Goal: Task Accomplishment & Management: Manage account settings

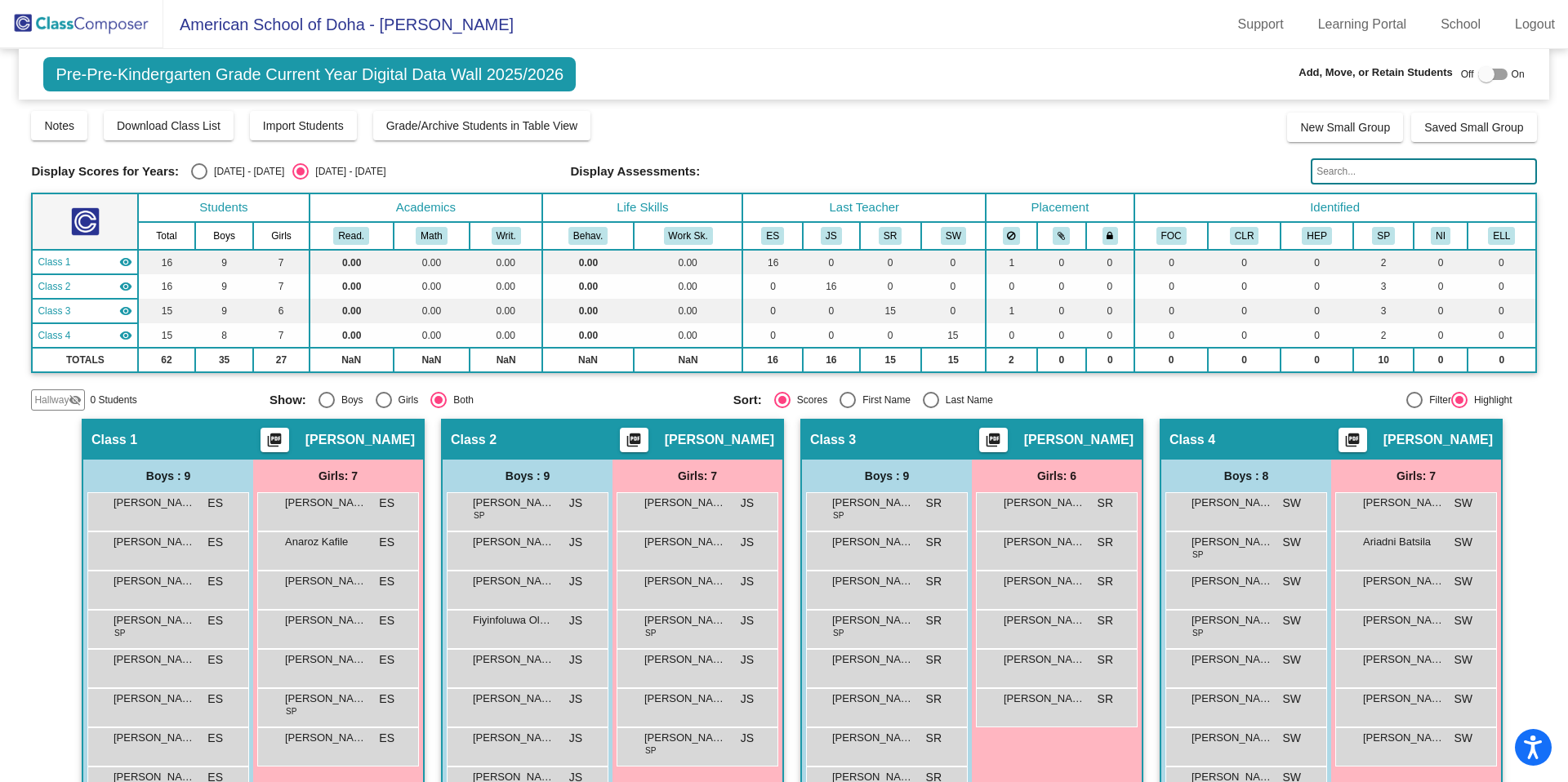
click at [90, 24] on img at bounding box center [82, 23] width 164 height 48
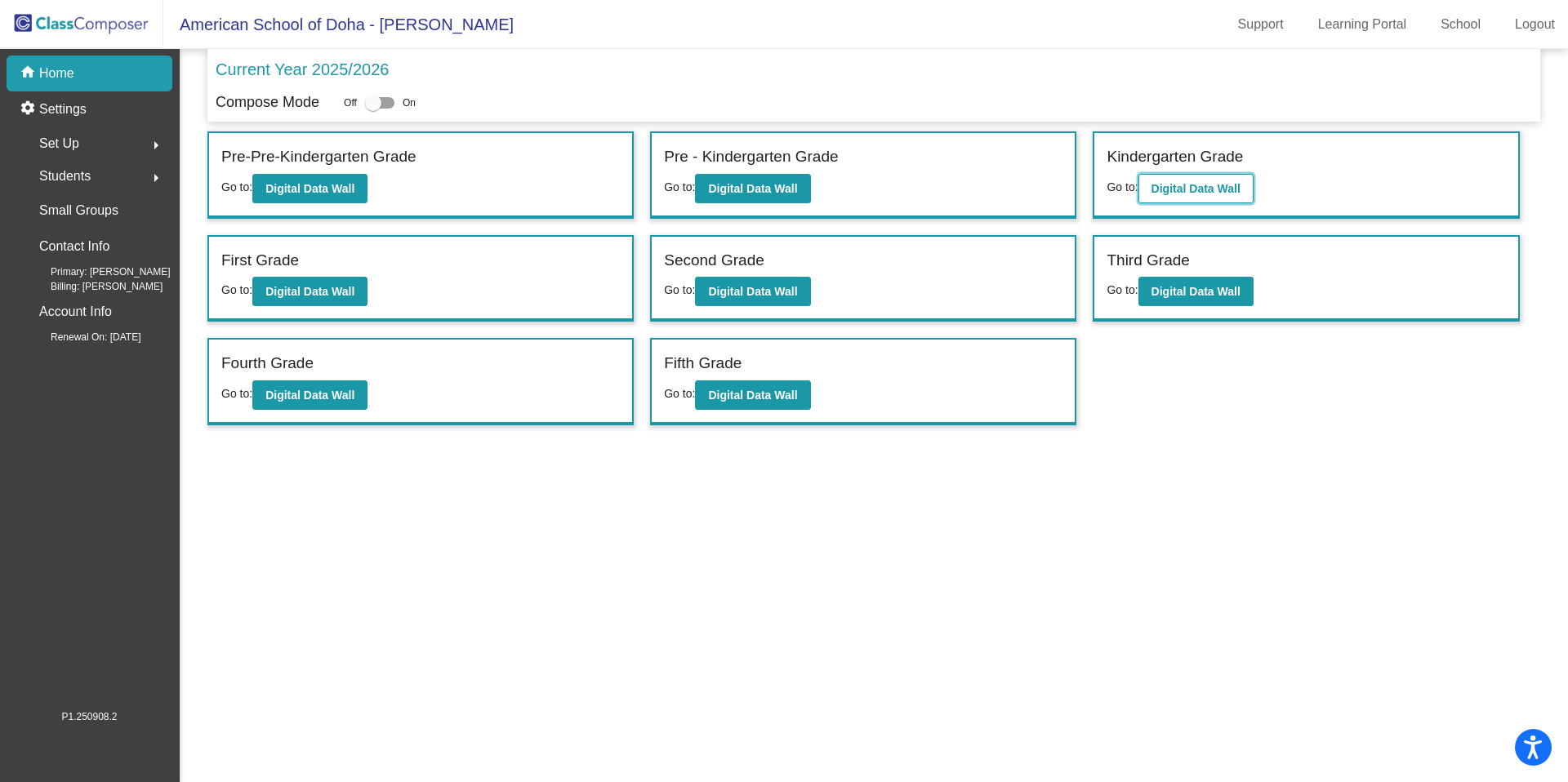
click at [1179, 182] on b "Digital Data Wall" at bounding box center [1196, 189] width 89 height 13
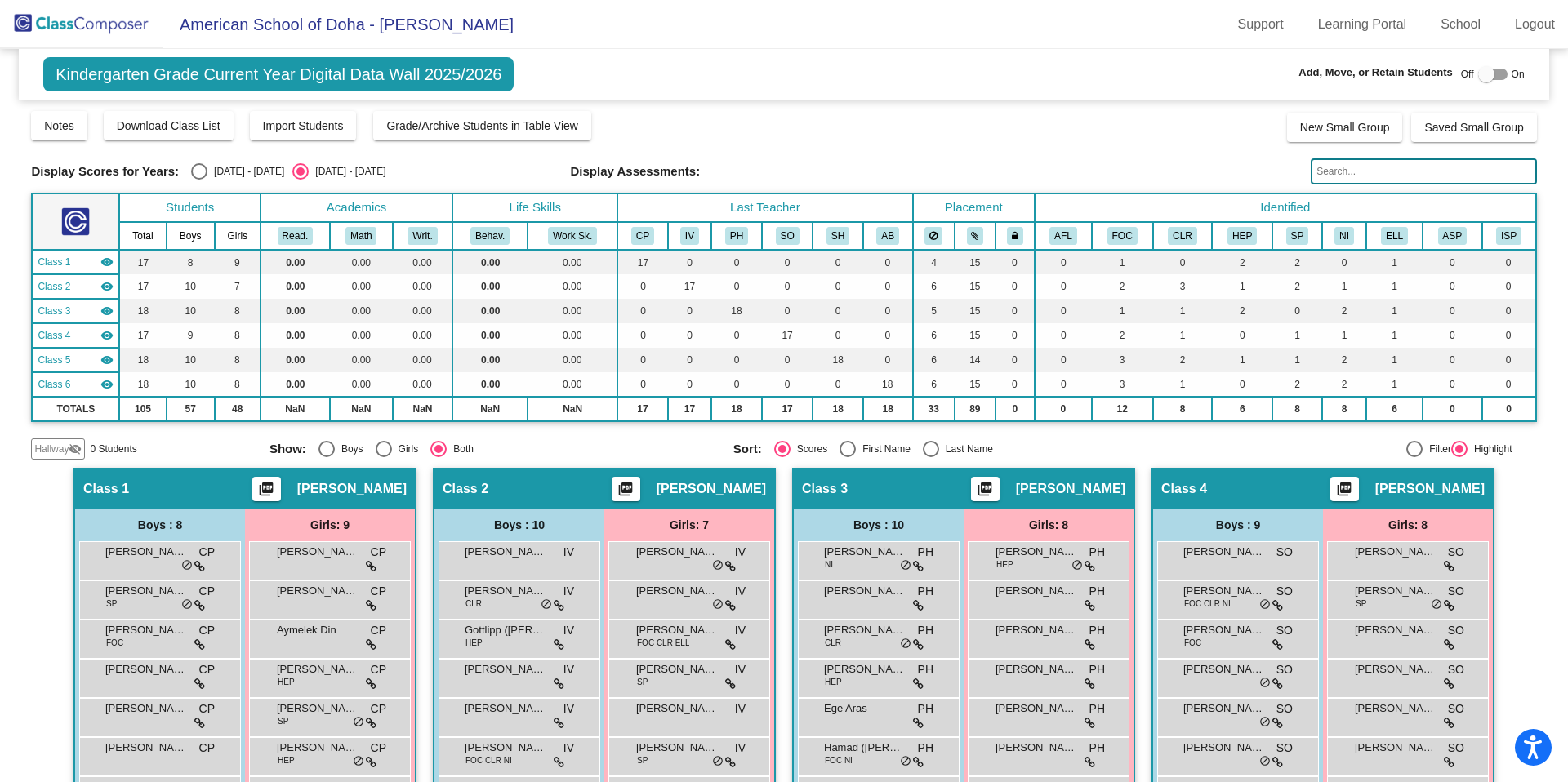
click at [196, 172] on div "Select an option" at bounding box center [198, 171] width 16 height 16
click at [198, 180] on input "[DATE] - [DATE]" at bounding box center [198, 180] width 1 height 1
radio input "true"
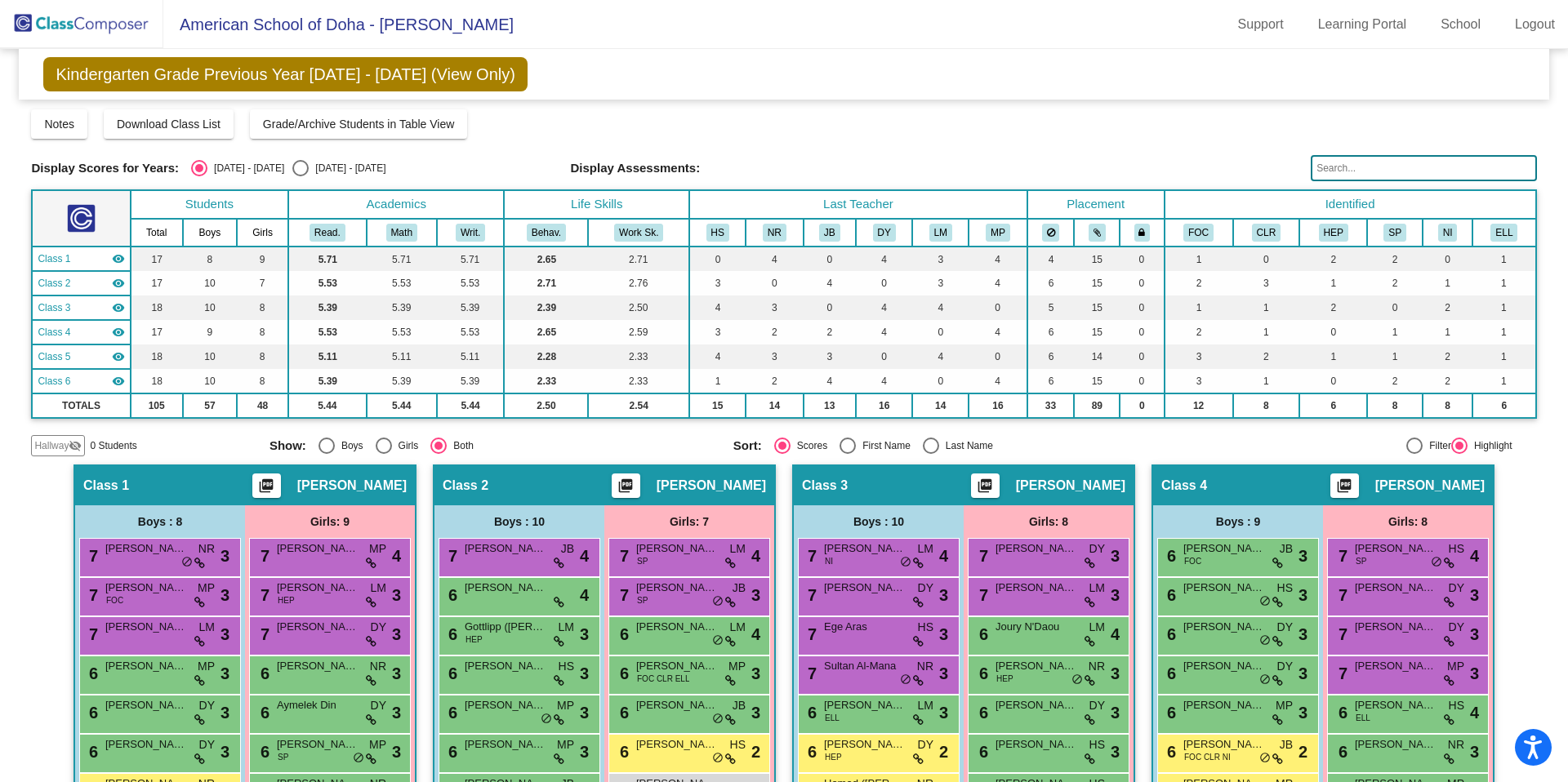
click at [67, 25] on img at bounding box center [82, 23] width 164 height 48
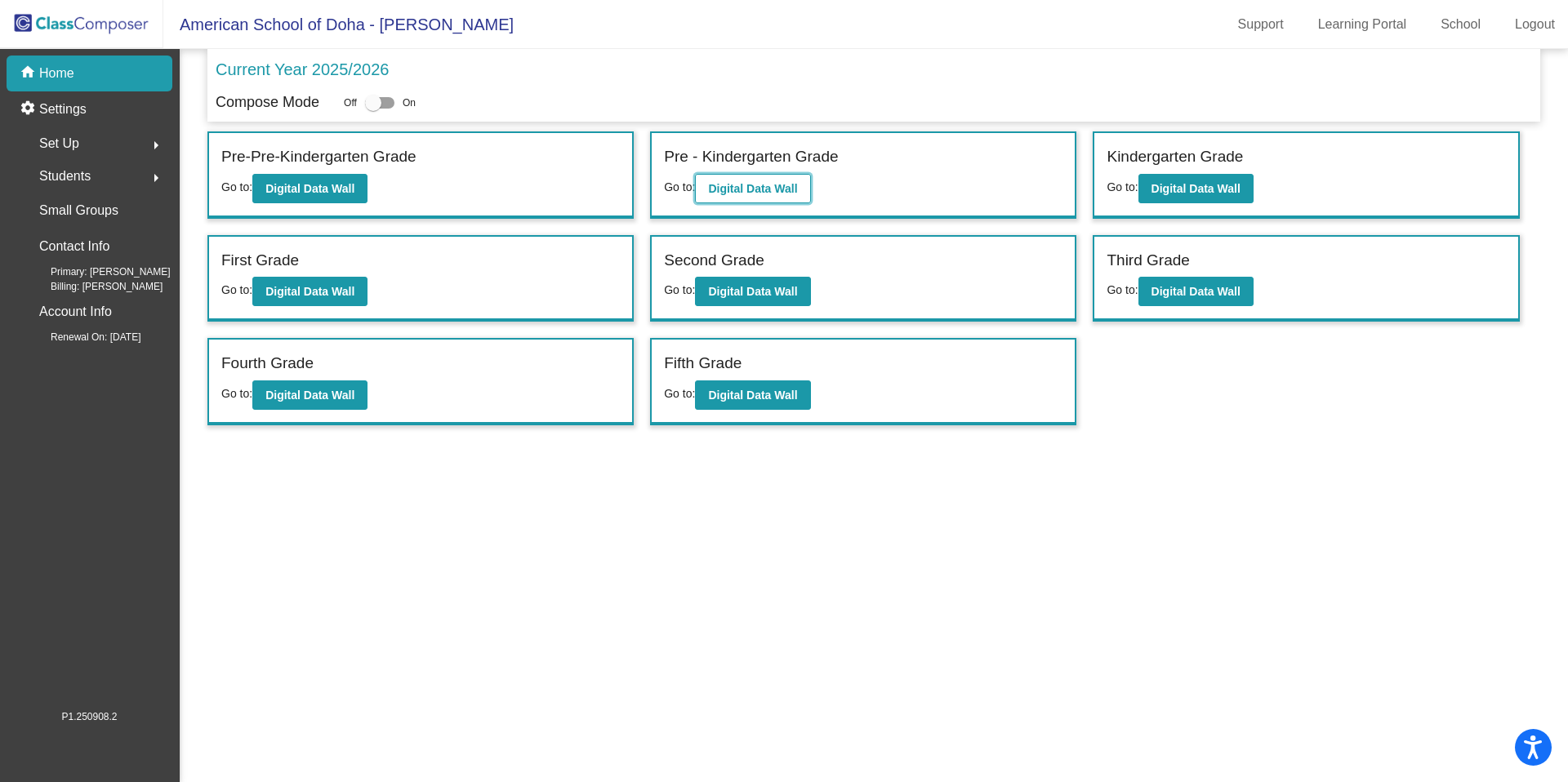
click at [789, 193] on b "Digital Data Wall" at bounding box center [752, 189] width 89 height 13
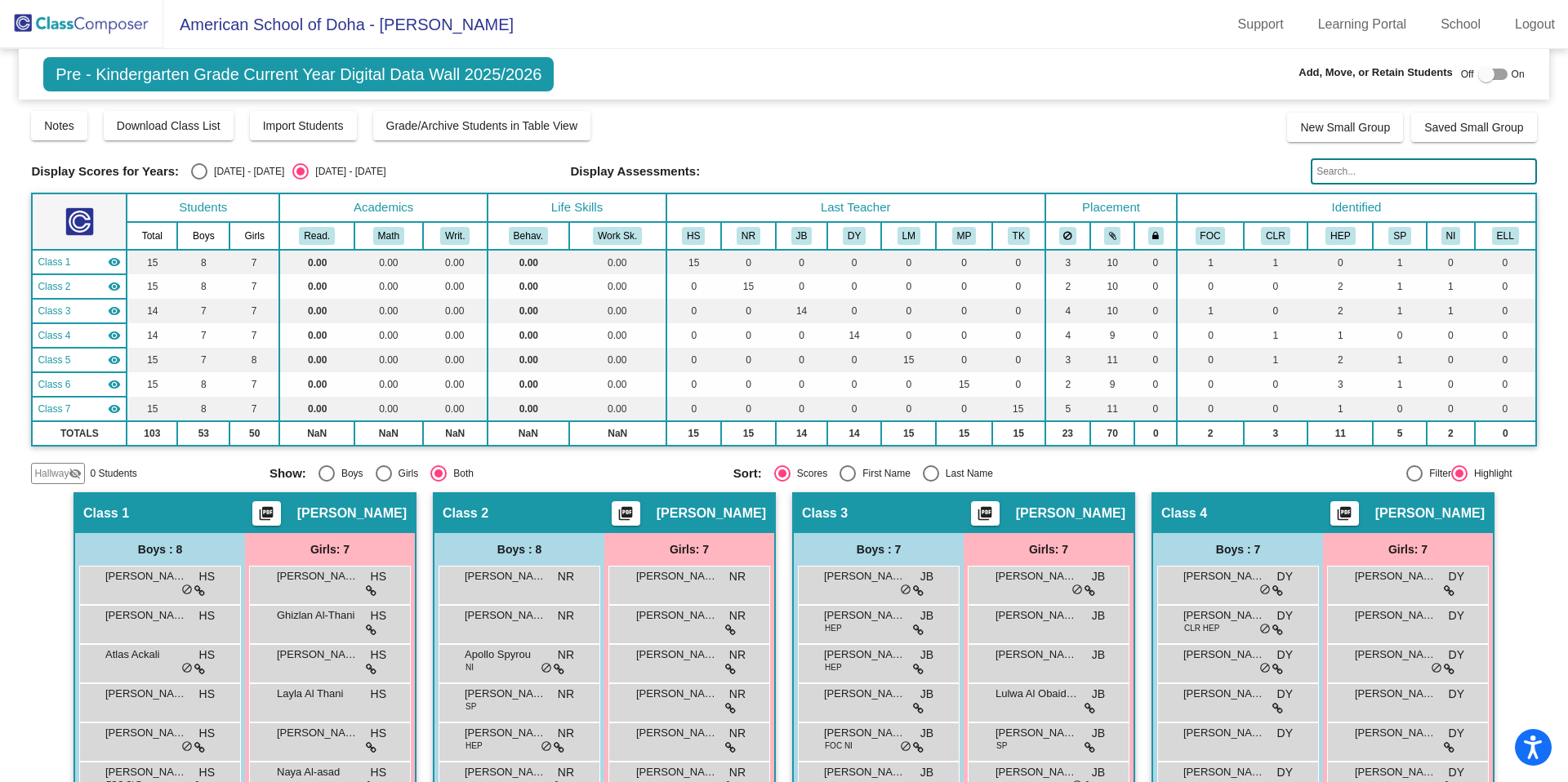
click at [1479, 78] on div at bounding box center [1486, 73] width 16 height 16
checkbox input "true"
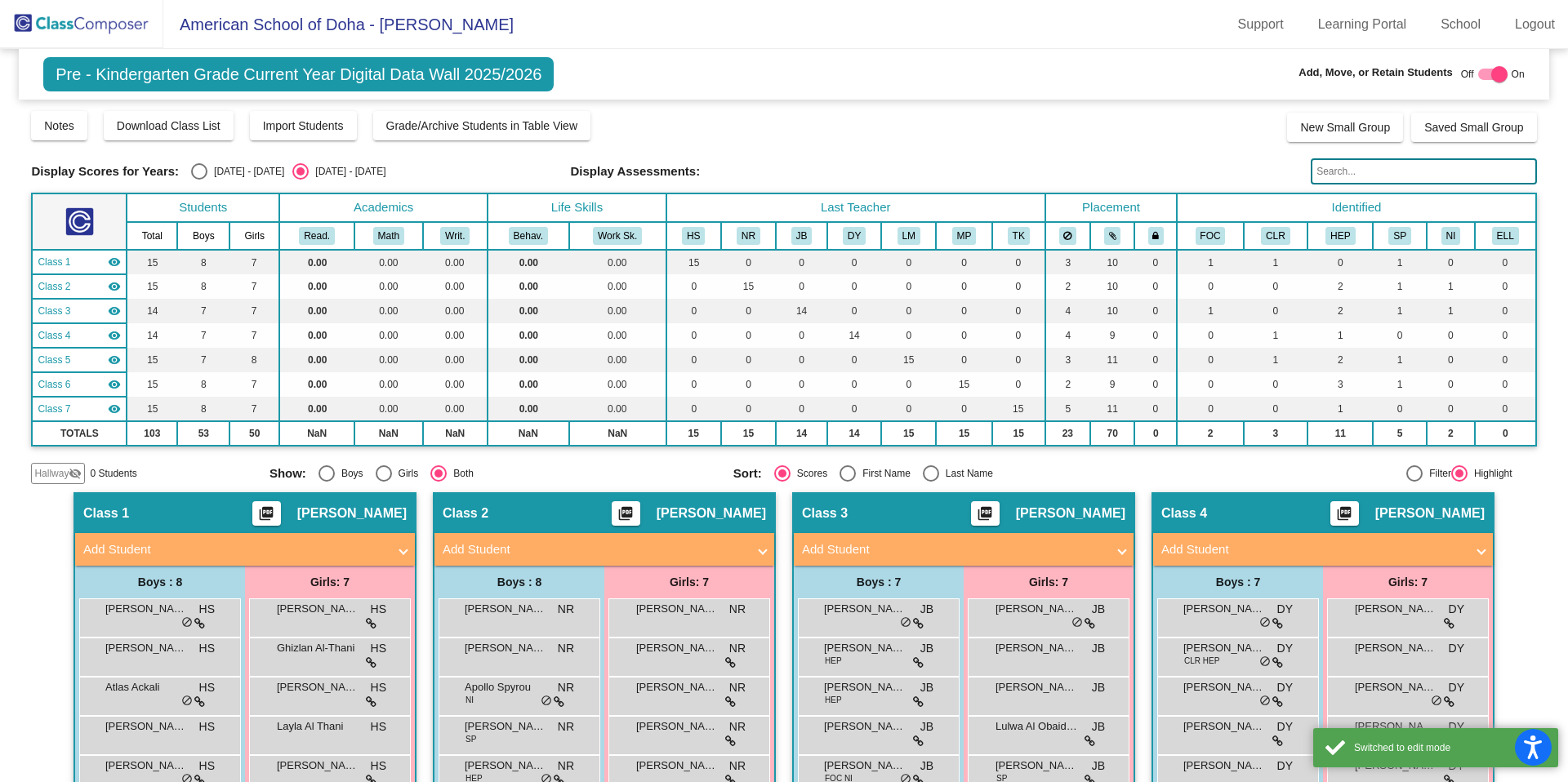
scroll to position [75, 0]
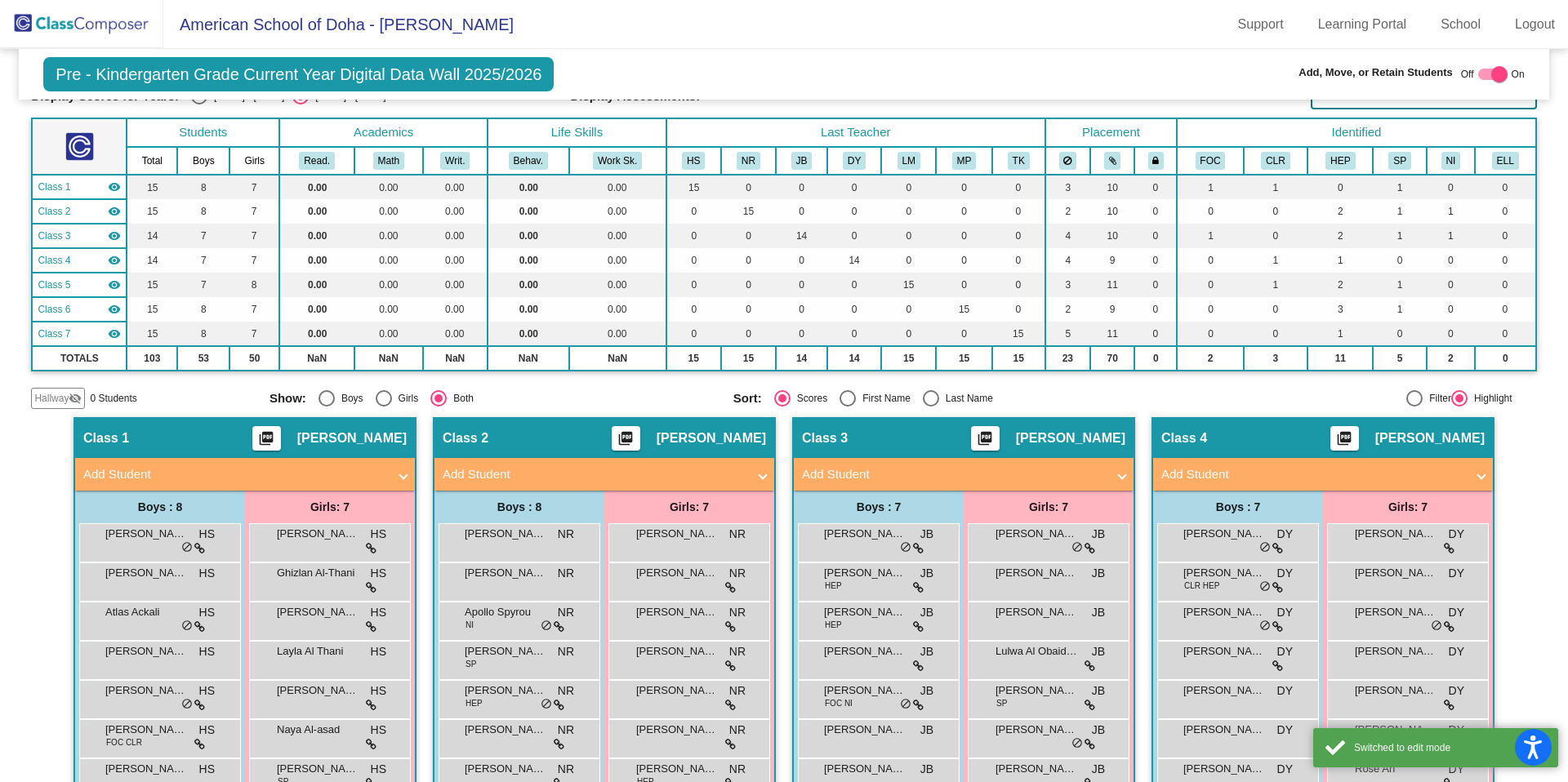
click at [1111, 471] on span "Add Student" at bounding box center [960, 475] width 317 height 19
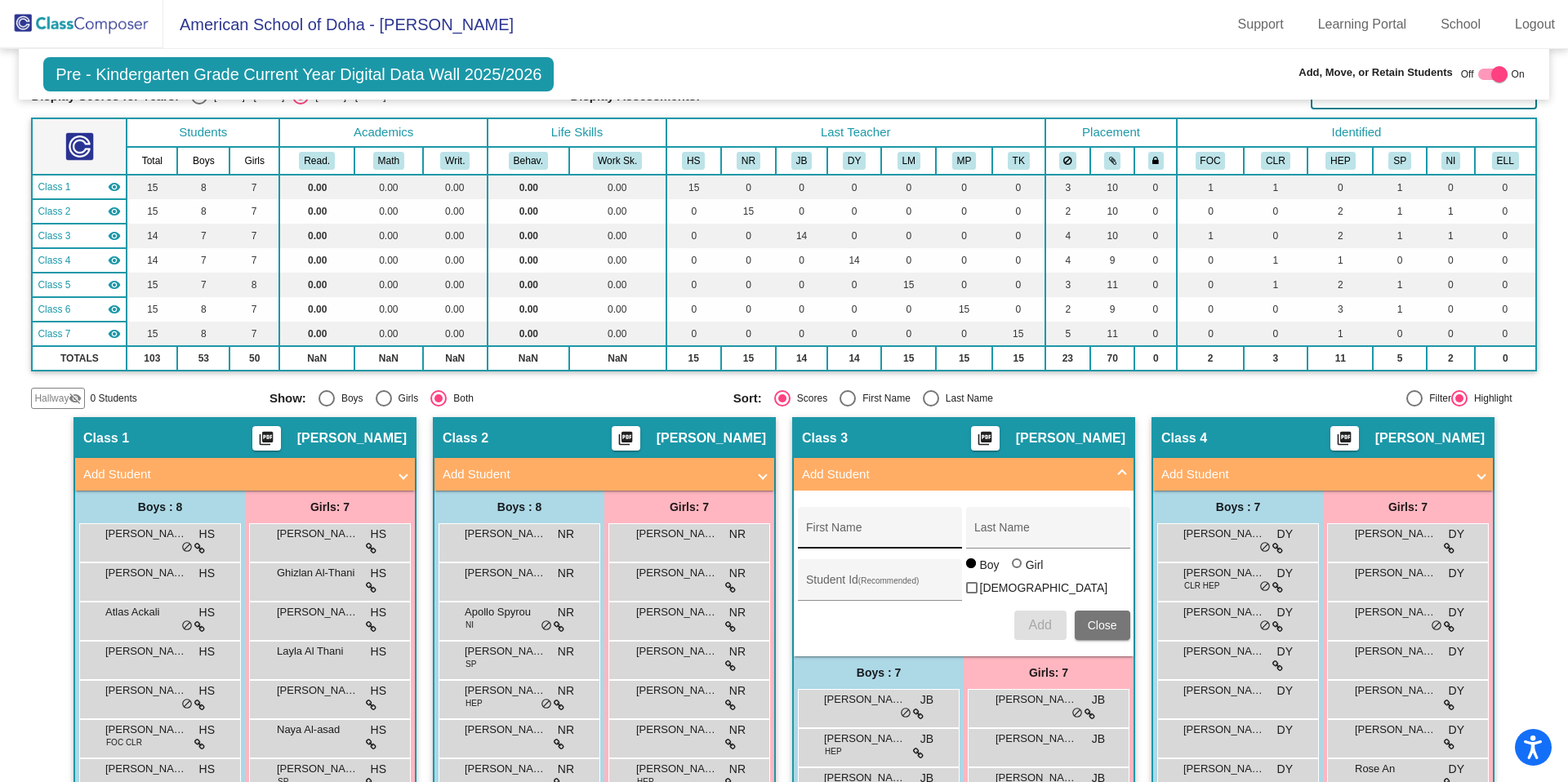
click at [869, 537] on input "First Name" at bounding box center [880, 534] width 147 height 13
type input "Kian"
type input "Hijaz"
type input "19668"
click at [1029, 620] on span "Add" at bounding box center [1040, 625] width 23 height 14
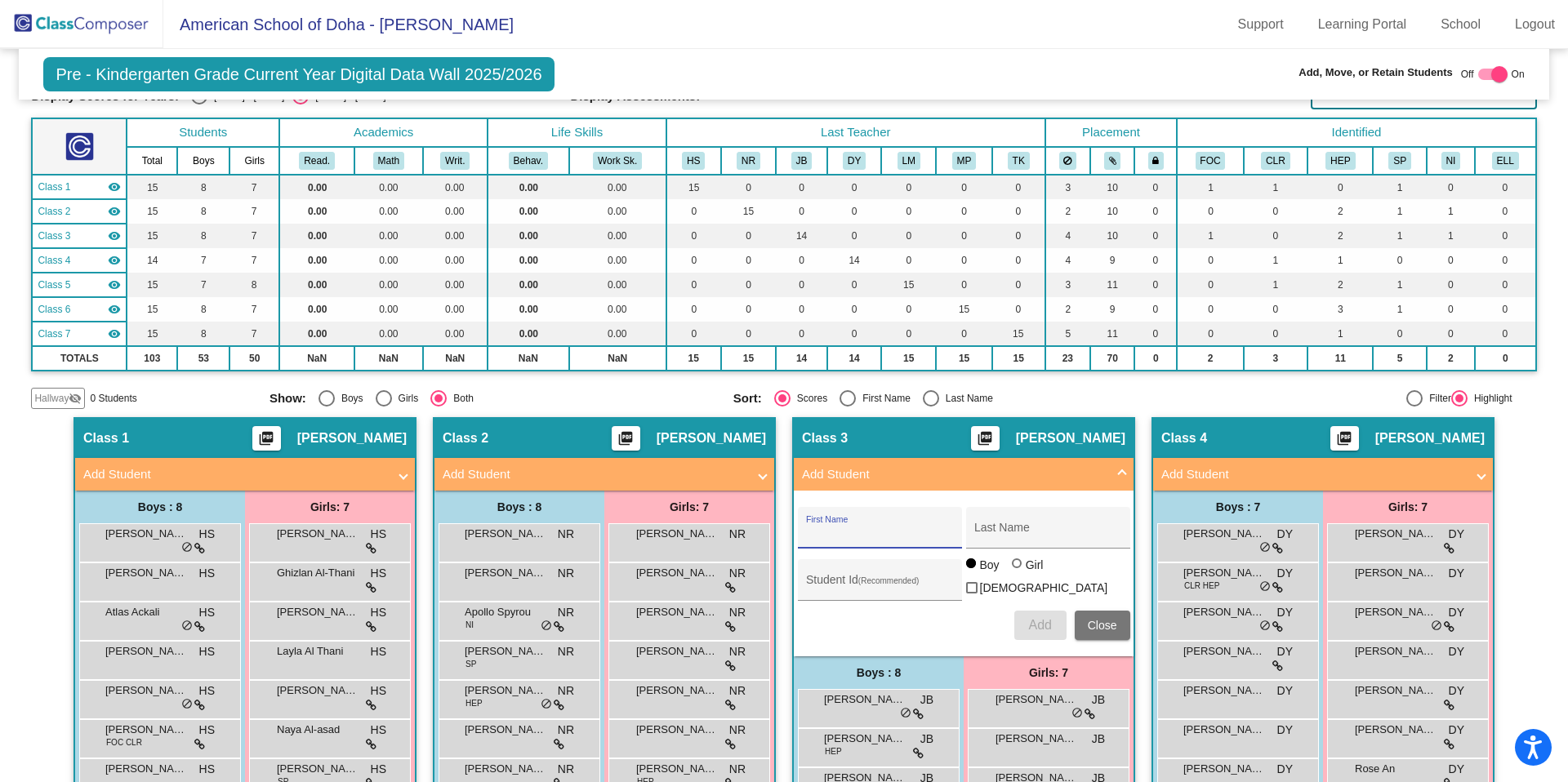
click at [1097, 619] on span "Close" at bounding box center [1102, 626] width 29 height 13
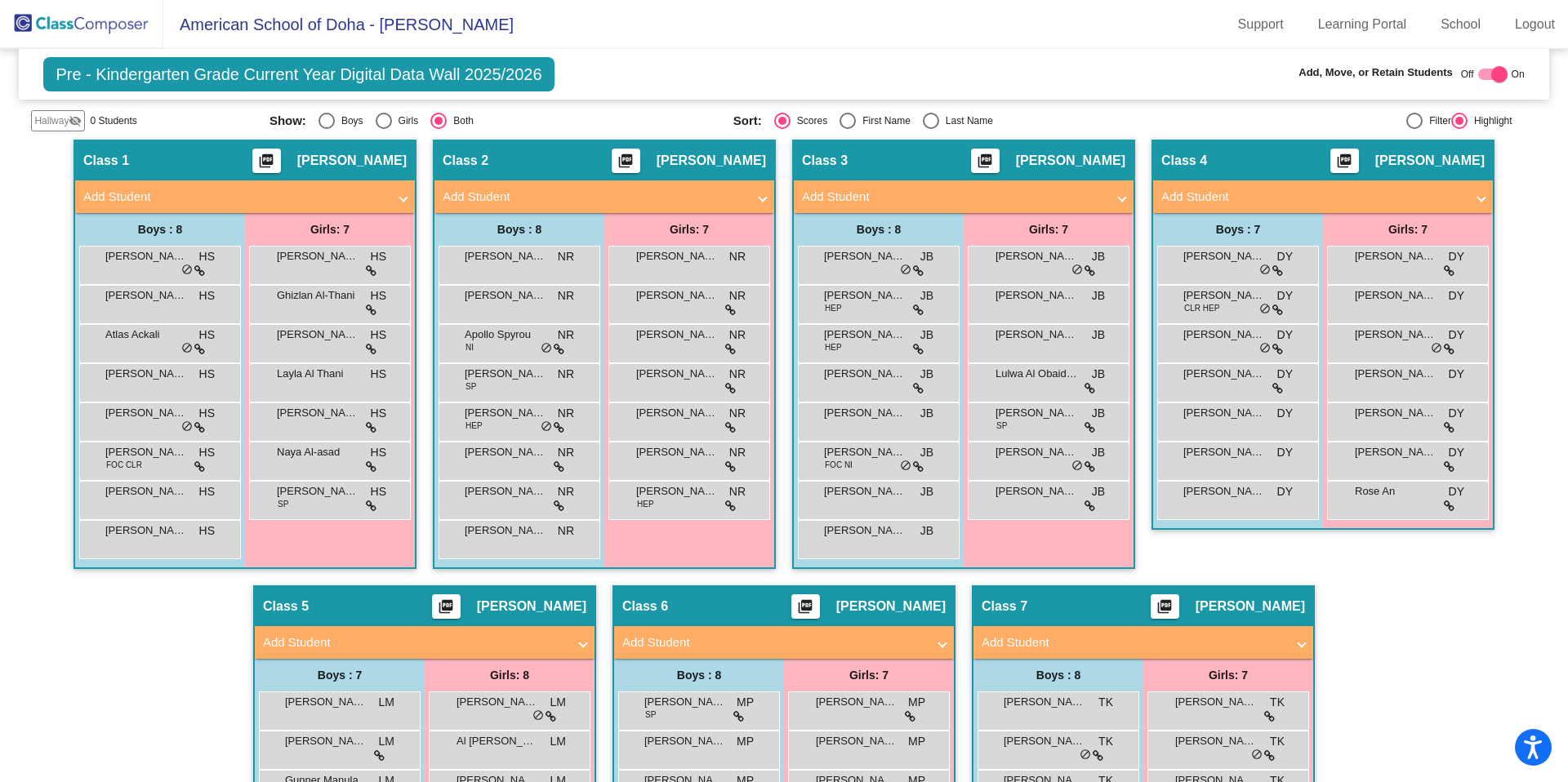
scroll to position [352, 0]
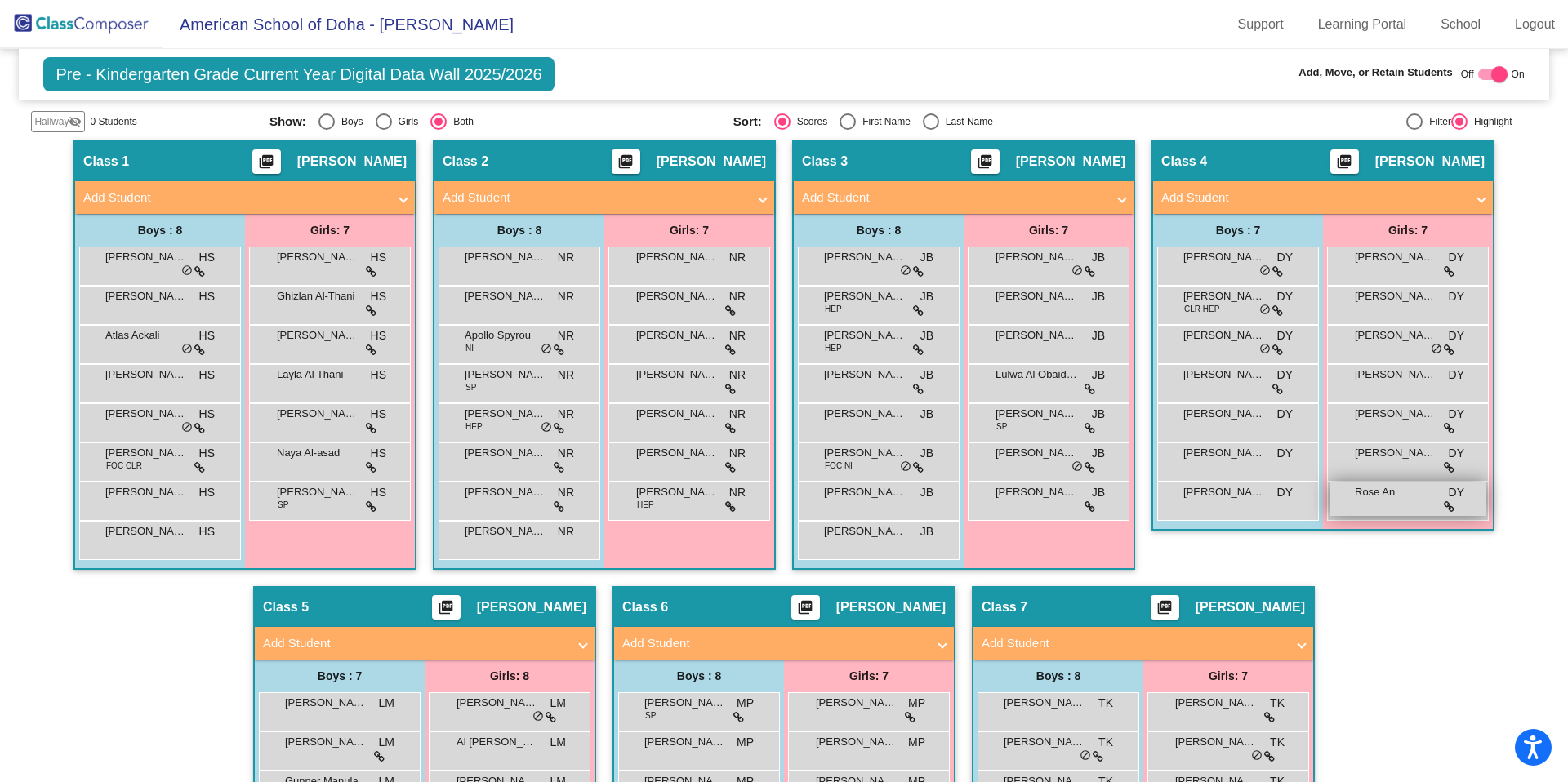
click at [1386, 496] on span "Rose An" at bounding box center [1395, 492] width 82 height 16
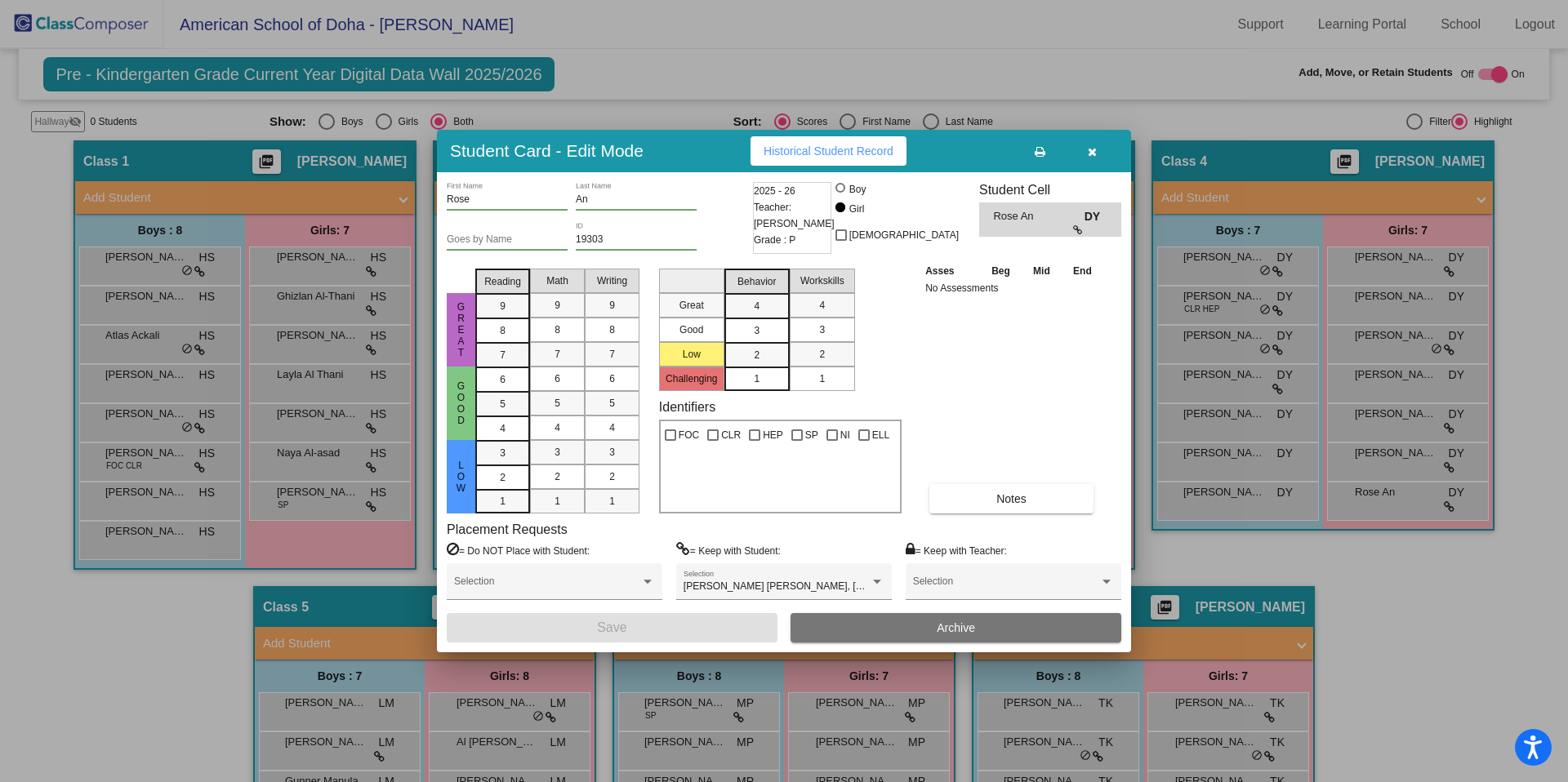
click at [997, 614] on button "Archive" at bounding box center [956, 628] width 331 height 29
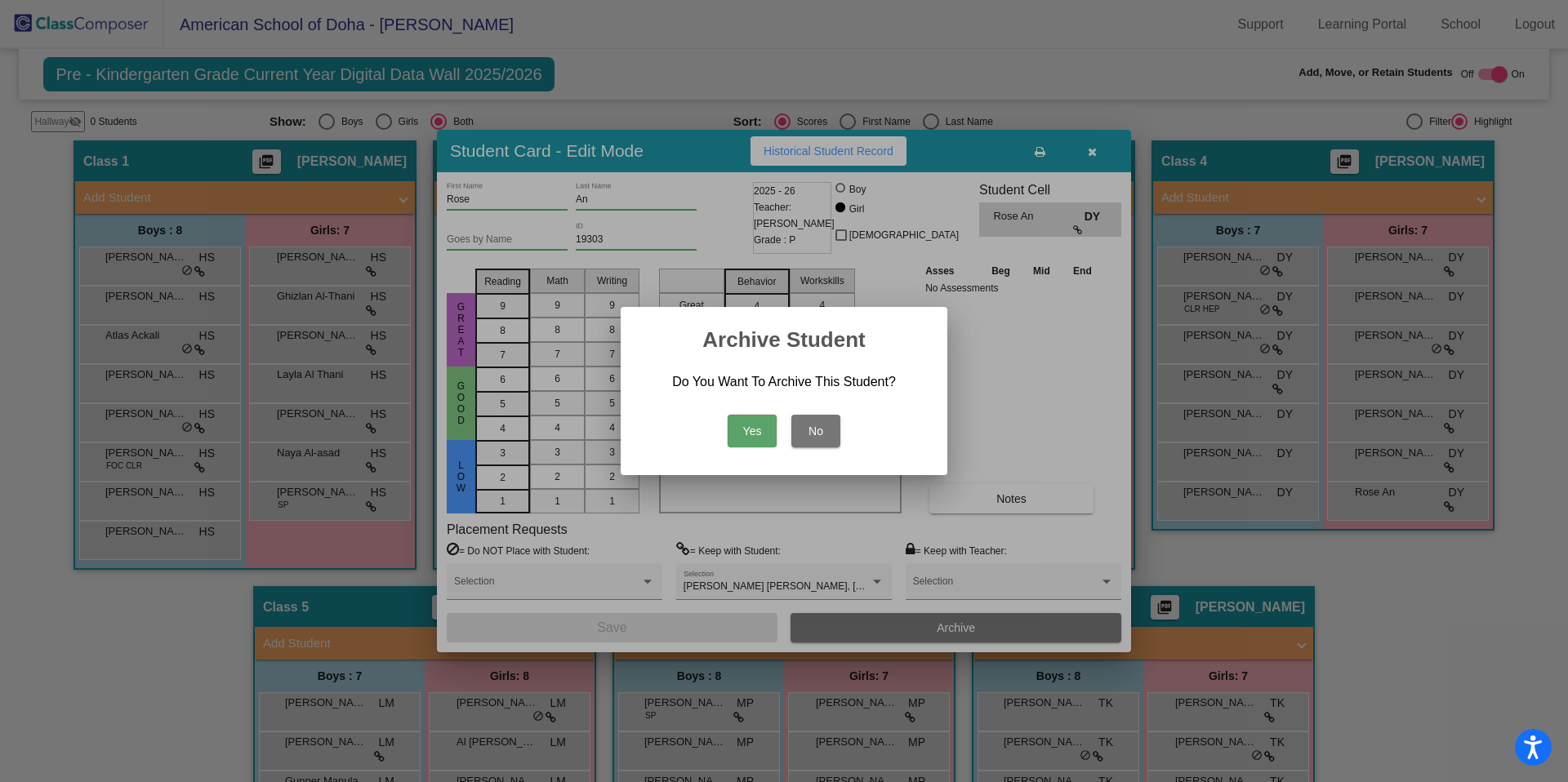
drag, startPoint x: 745, startPoint y: 432, endPoint x: 736, endPoint y: 435, distance: 9.5
click at [745, 432] on button "Yes" at bounding box center [752, 430] width 49 height 33
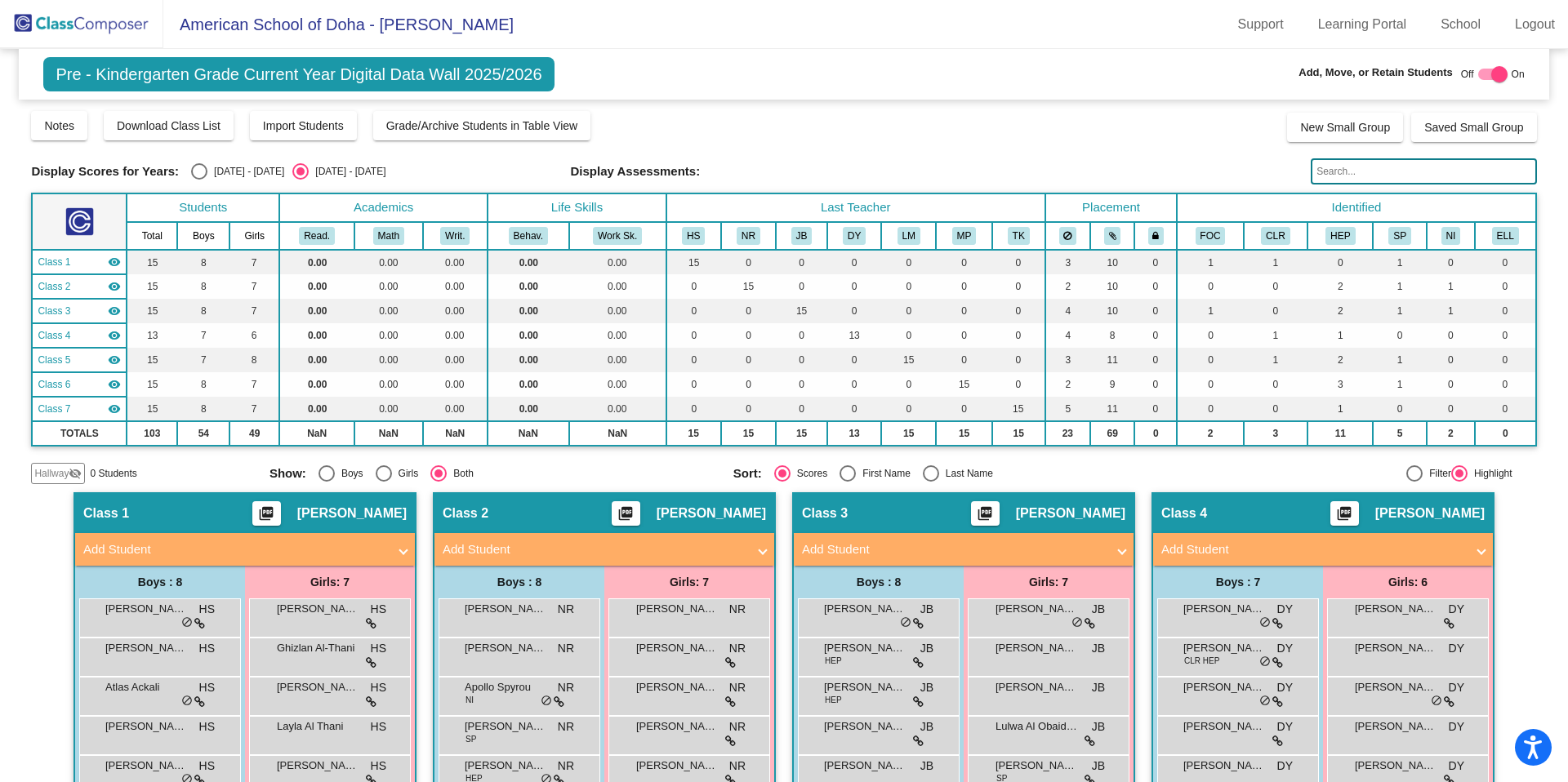
scroll to position [1, 0]
click at [127, 36] on img at bounding box center [82, 23] width 164 height 48
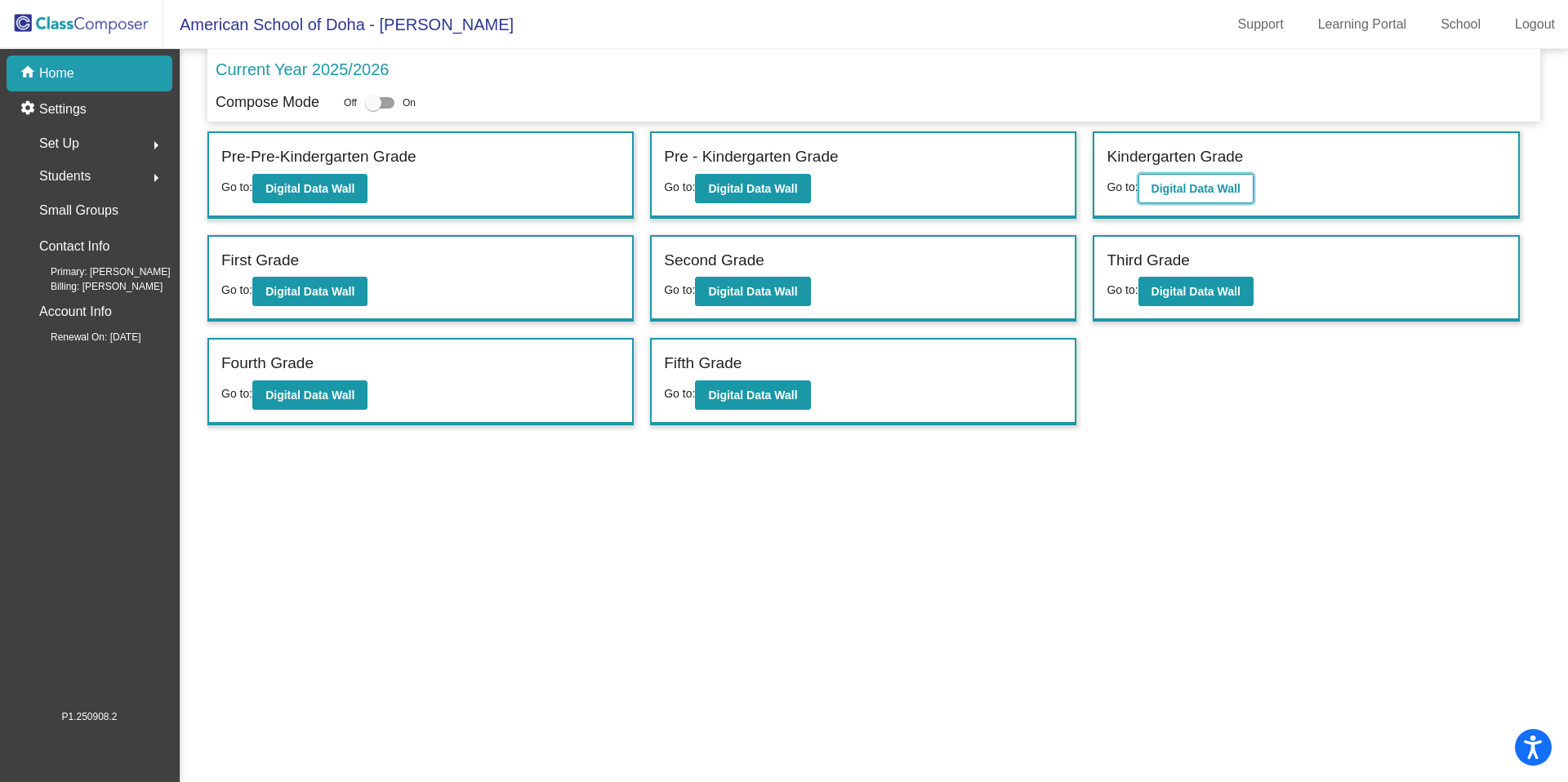
click at [1215, 194] on b "Digital Data Wall" at bounding box center [1196, 189] width 89 height 13
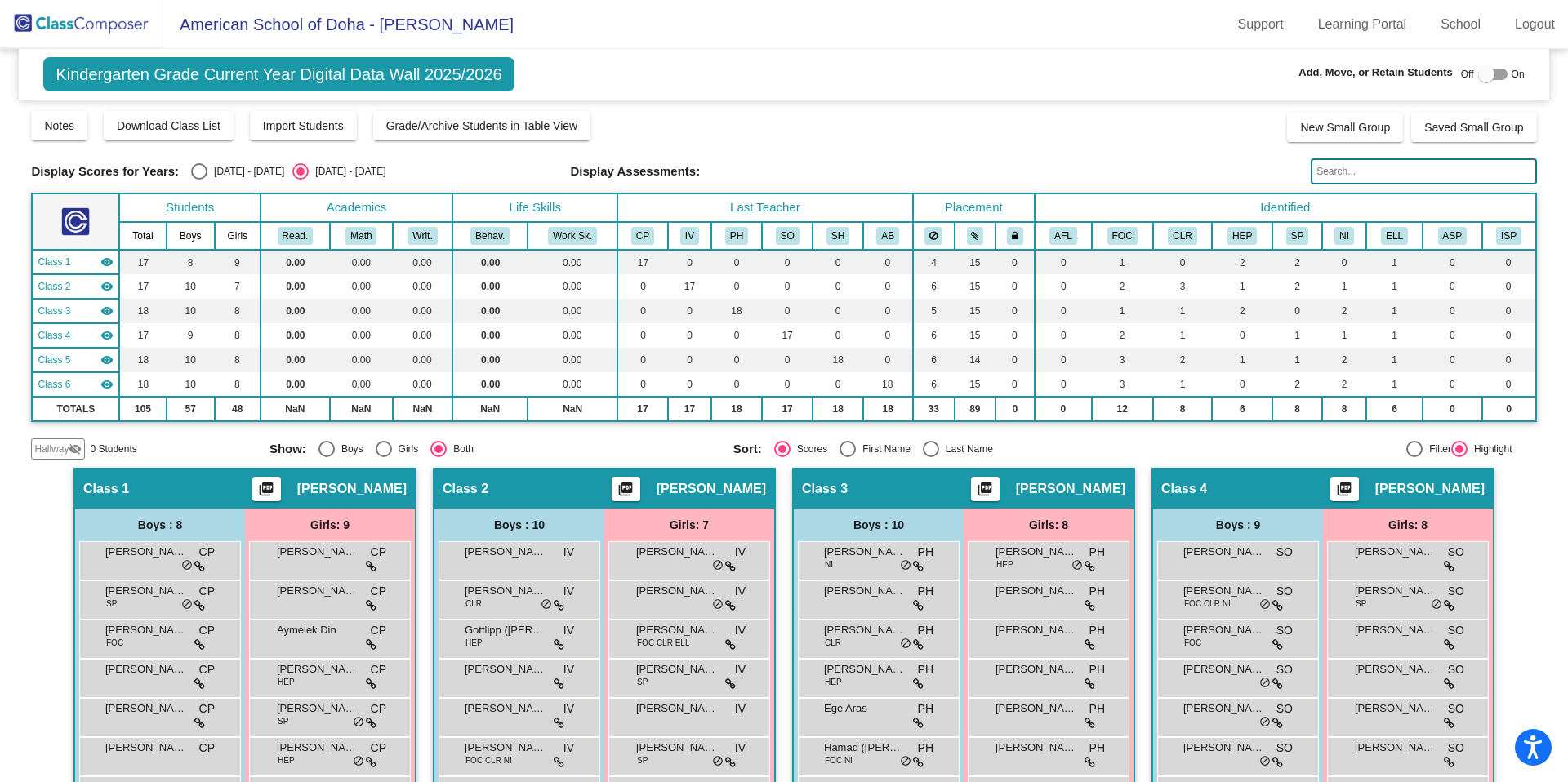
click at [95, 21] on img at bounding box center [82, 23] width 164 height 48
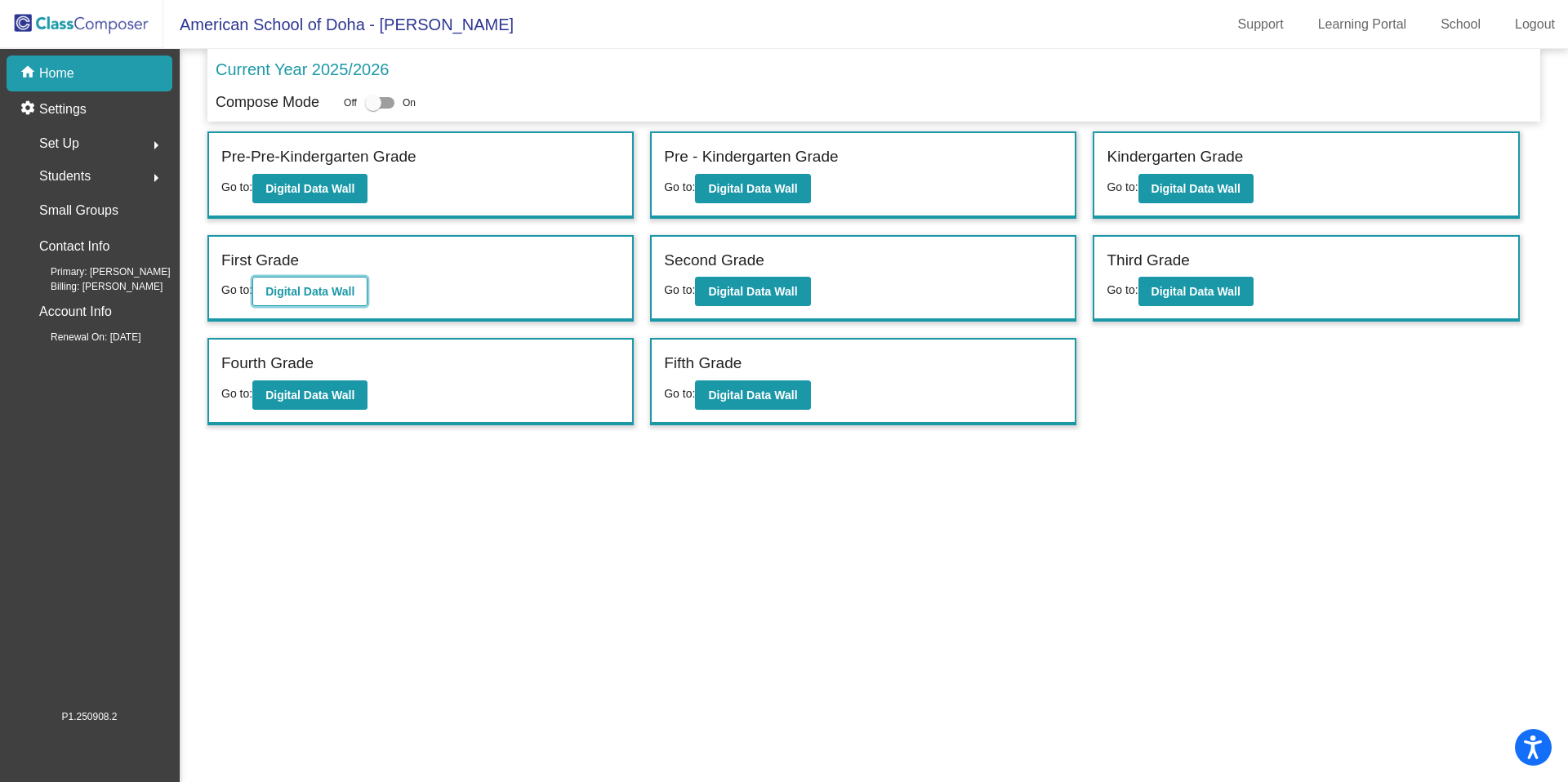
click at [283, 287] on b "Digital Data Wall" at bounding box center [309, 291] width 89 height 13
